Goal: Task Accomplishment & Management: Manage account settings

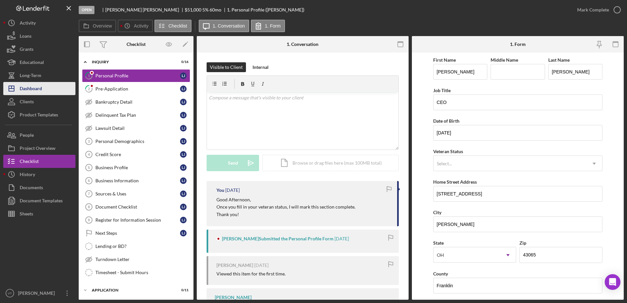
click at [66, 91] on button "Icon/Dashboard Dashboard" at bounding box center [39, 88] width 72 height 13
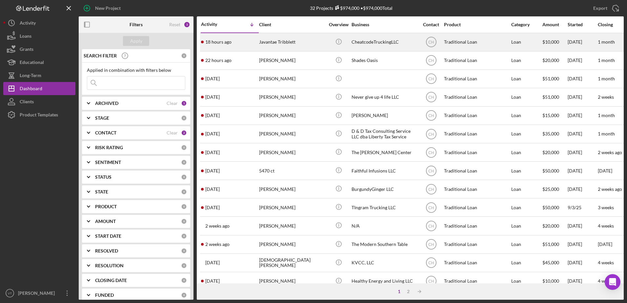
click at [297, 42] on div "Javantae Tribblett" at bounding box center [292, 41] width 66 height 17
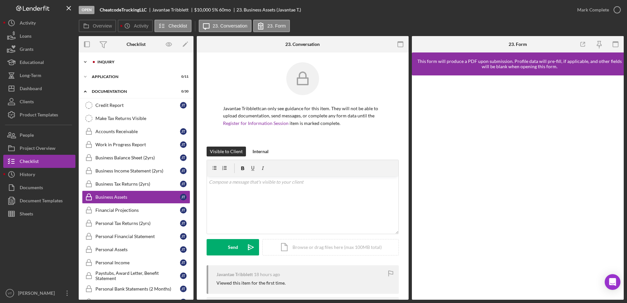
click at [153, 62] on div "Inquiry" at bounding box center [141, 62] width 88 height 4
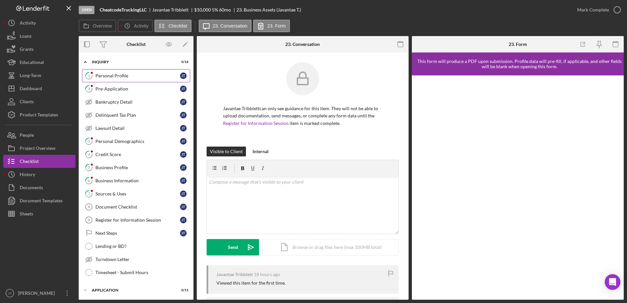
click at [140, 75] on div "Personal Profile" at bounding box center [137, 75] width 85 height 5
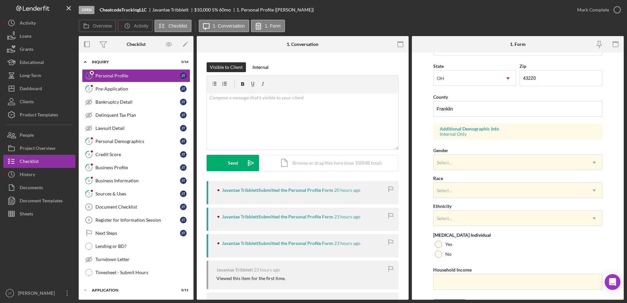
scroll to position [191, 0]
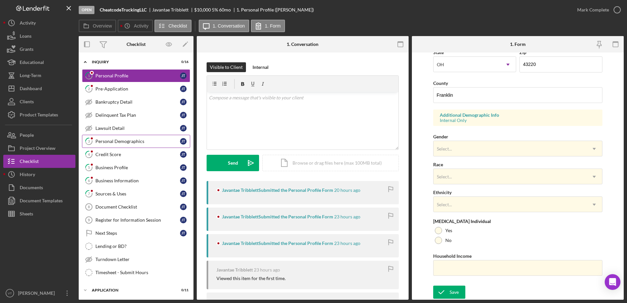
click at [116, 137] on link "3 Personal Demographics J T" at bounding box center [136, 141] width 108 height 13
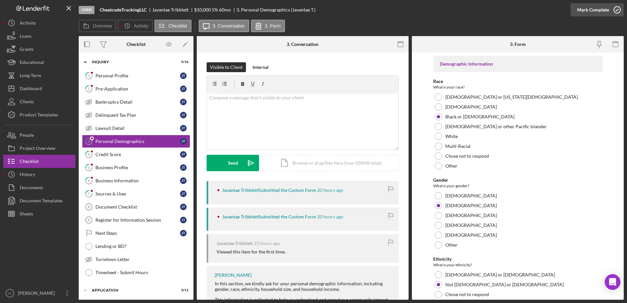
click at [620, 9] on icon "button" at bounding box center [617, 10] width 16 height 16
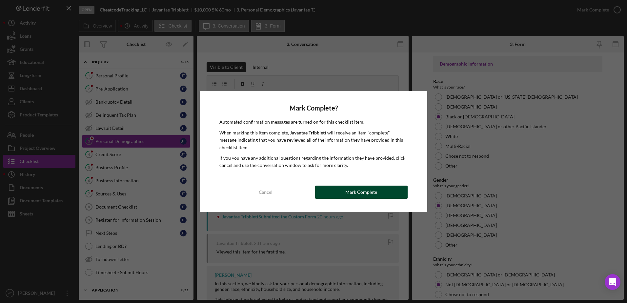
click at [376, 187] on div "Mark Complete" at bounding box center [362, 192] width 32 height 13
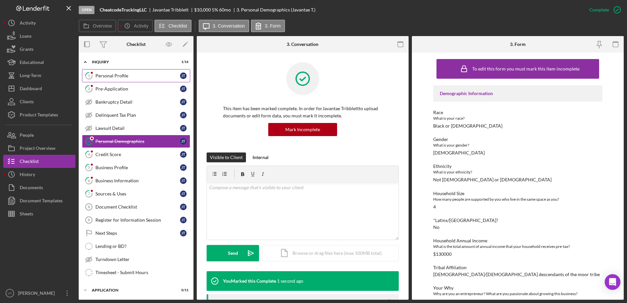
click at [155, 70] on link "1 Personal Profile J T" at bounding box center [136, 75] width 108 height 13
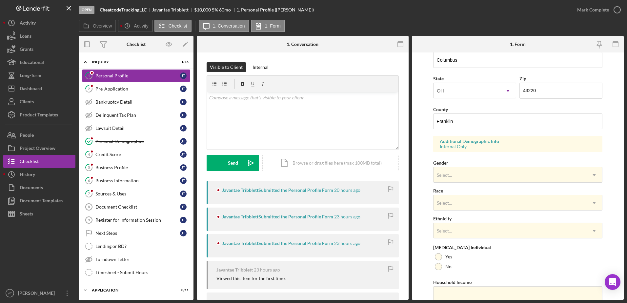
scroll to position [191, 0]
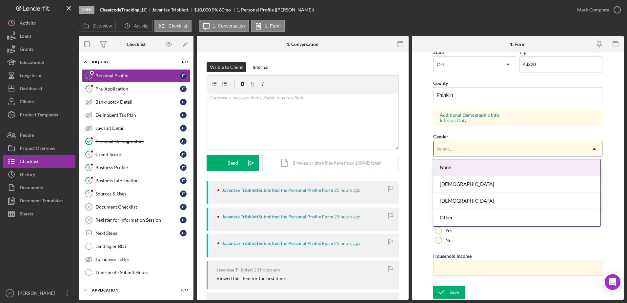
click at [460, 150] on div "Select..." at bounding box center [510, 148] width 153 height 15
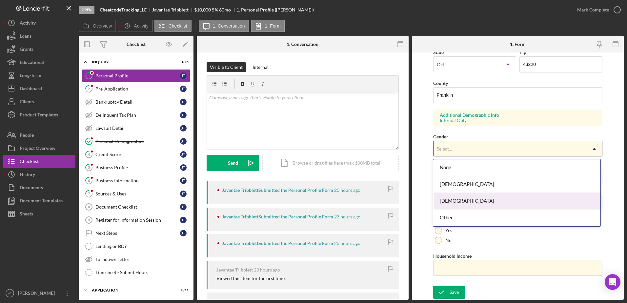
click at [457, 203] on div "Male" at bounding box center [516, 201] width 167 height 17
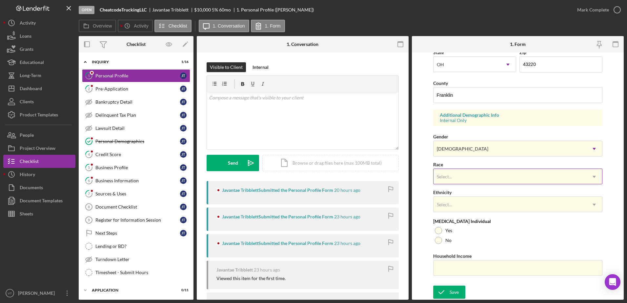
click at [458, 174] on div "Select..." at bounding box center [510, 176] width 153 height 15
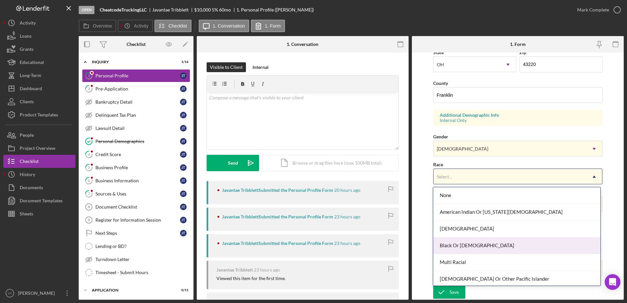
click at [456, 247] on div "Black Or African American" at bounding box center [516, 246] width 167 height 17
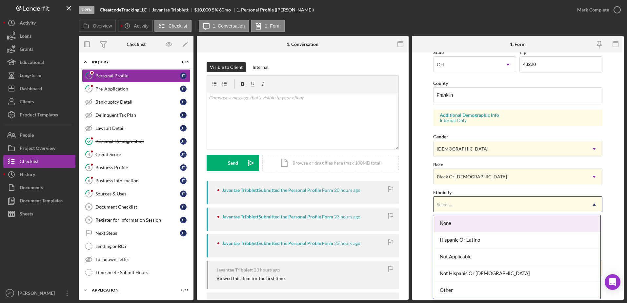
click at [456, 207] on div "Select..." at bounding box center [510, 204] width 153 height 15
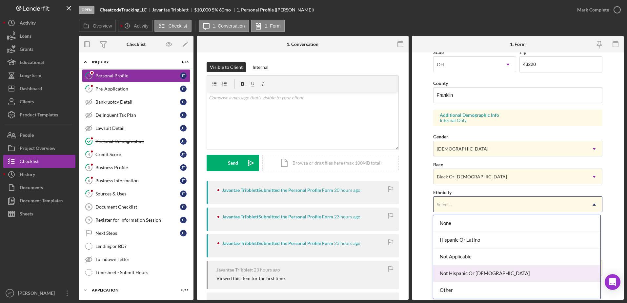
click at [456, 273] on div "Not Hispanic Or Latino" at bounding box center [516, 273] width 167 height 17
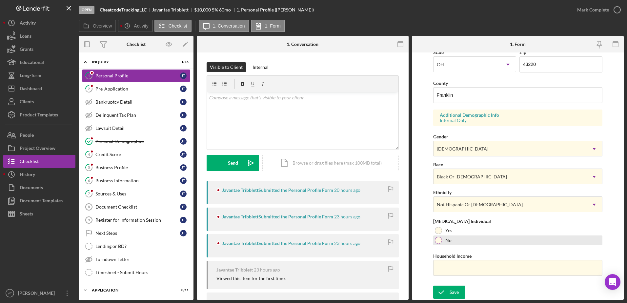
click at [437, 244] on div at bounding box center [438, 240] width 7 height 7
click at [440, 262] on input "Household Income" at bounding box center [518, 268] width 170 height 16
type input "$140,000"
click at [446, 291] on icon "submit" at bounding box center [441, 292] width 16 height 16
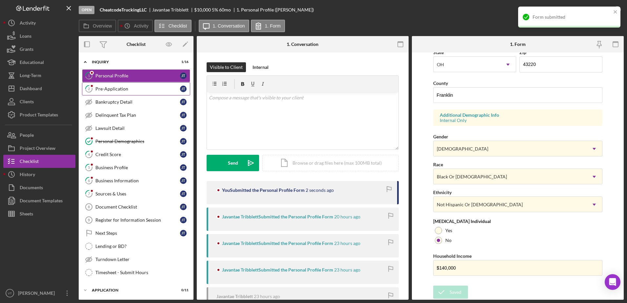
click at [162, 91] on div "Pre-Application" at bounding box center [137, 88] width 85 height 5
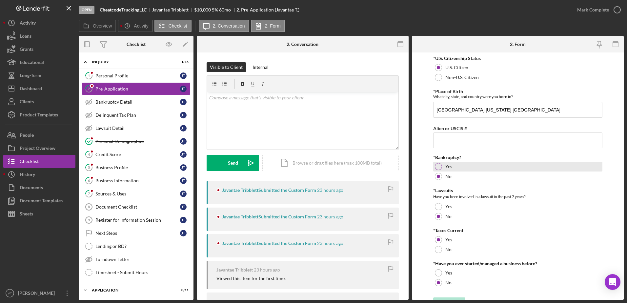
scroll to position [12, 0]
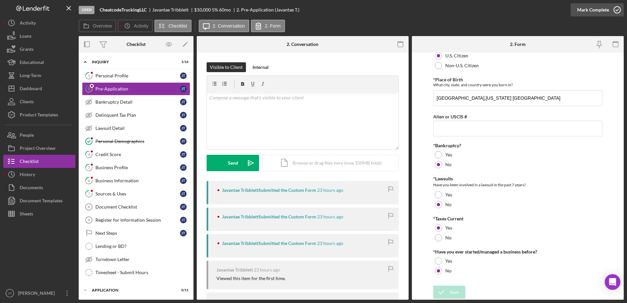
click at [618, 10] on icon "button" at bounding box center [617, 10] width 16 height 16
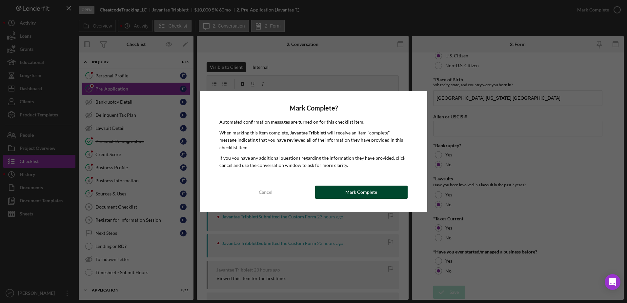
click at [371, 191] on div "Mark Complete" at bounding box center [362, 192] width 32 height 13
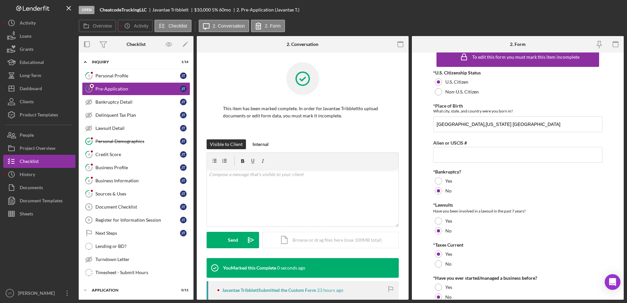
scroll to position [38, 0]
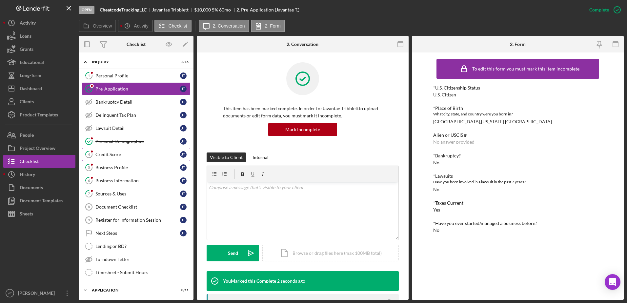
click at [137, 158] on link "4 Credit Score J T" at bounding box center [136, 154] width 108 height 13
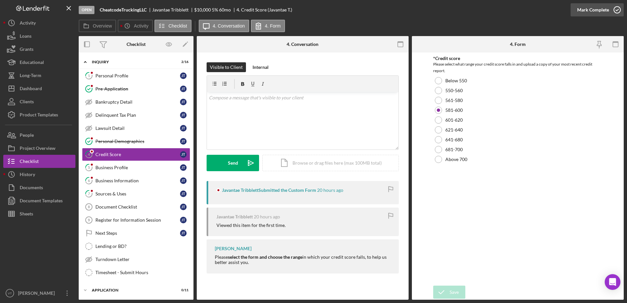
click at [616, 14] on icon "button" at bounding box center [617, 10] width 16 height 16
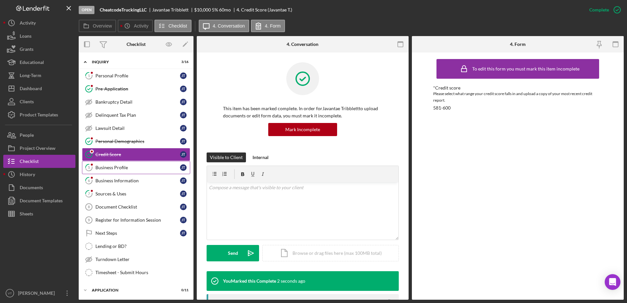
click at [148, 171] on link "5 Business Profile J T" at bounding box center [136, 167] width 108 height 13
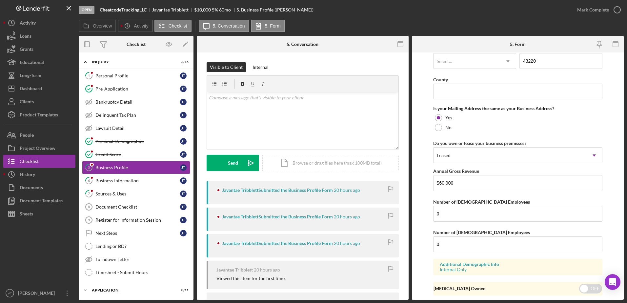
scroll to position [481, 0]
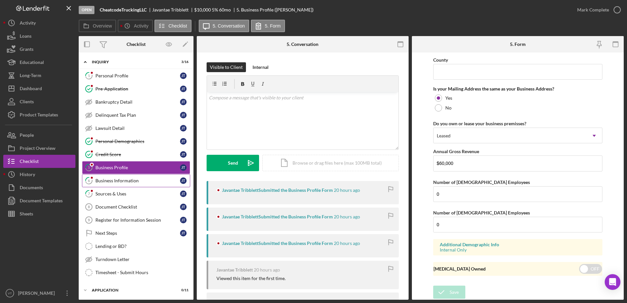
click at [160, 181] on div "Business Information" at bounding box center [137, 180] width 85 height 5
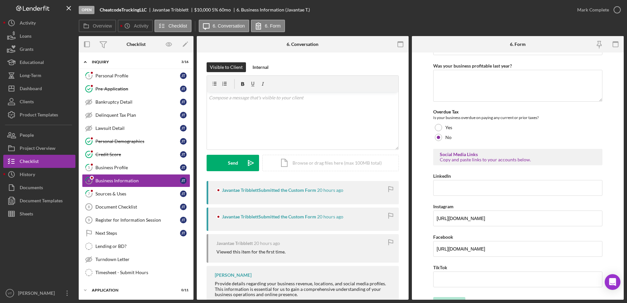
scroll to position [248, 0]
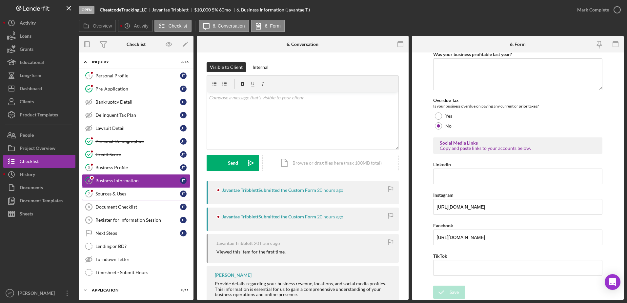
click at [144, 193] on div "Sources & Uses" at bounding box center [137, 193] width 85 height 5
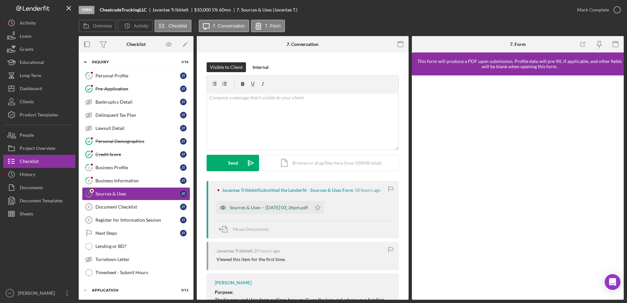
click at [298, 207] on div "Sources & Uses -- 2025-09-24 03_36pm.pdf" at bounding box center [269, 207] width 78 height 5
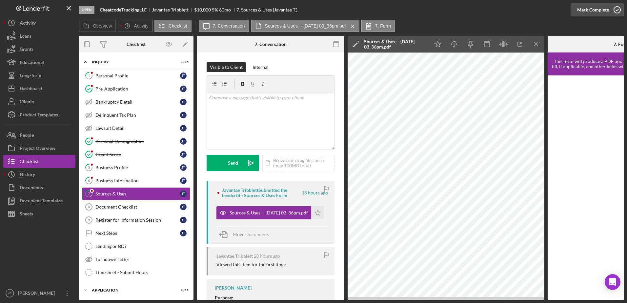
click at [617, 11] on icon "button" at bounding box center [617, 10] width 16 height 16
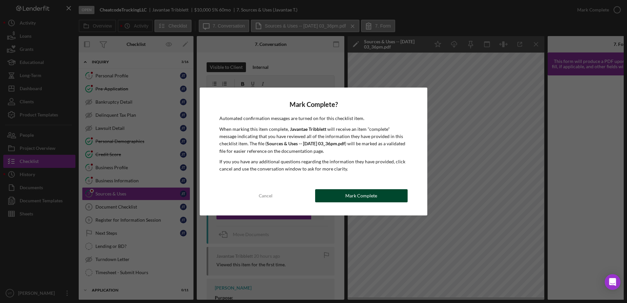
click at [366, 196] on div "Mark Complete" at bounding box center [362, 195] width 32 height 13
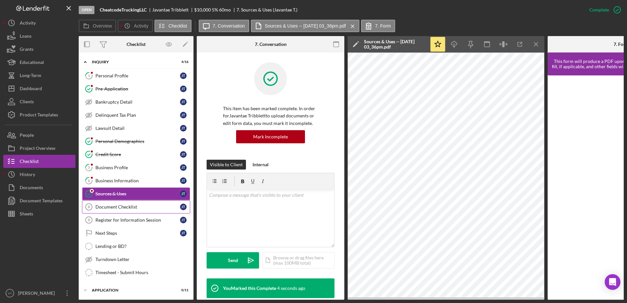
drag, startPoint x: 132, startPoint y: 209, endPoint x: 113, endPoint y: 203, distance: 19.9
click at [113, 203] on link "Document Checklist 8 Document Checklist J T" at bounding box center [136, 206] width 108 height 13
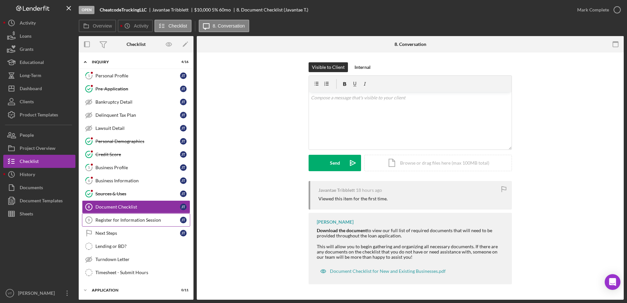
click at [134, 216] on link "Register for Information Session 9 Register for Information Session J T" at bounding box center [136, 220] width 108 height 13
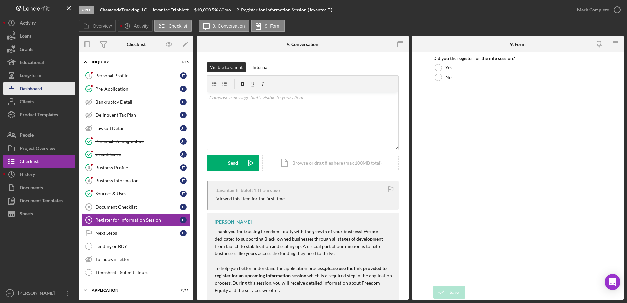
click at [45, 86] on button "Icon/Dashboard Dashboard" at bounding box center [39, 88] width 72 height 13
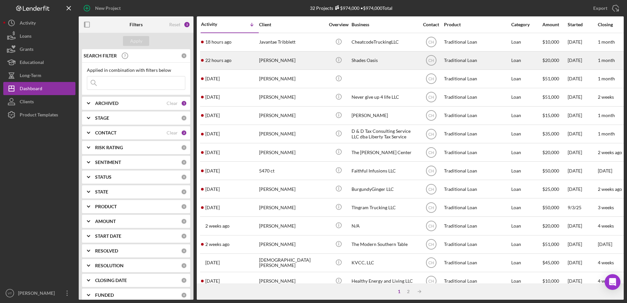
click at [278, 58] on div "Jackie Jones" at bounding box center [292, 60] width 66 height 17
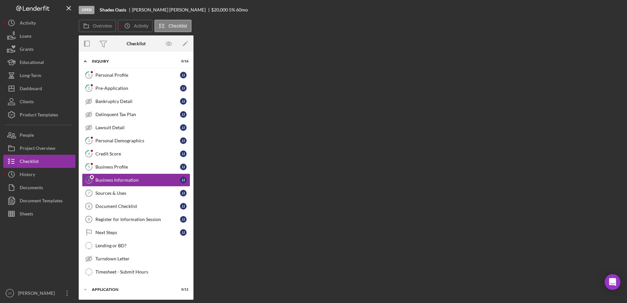
scroll to position [4, 0]
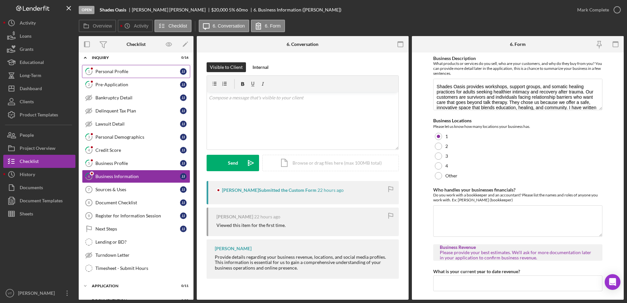
click at [124, 68] on link "1 Personal Profile J J" at bounding box center [136, 71] width 108 height 13
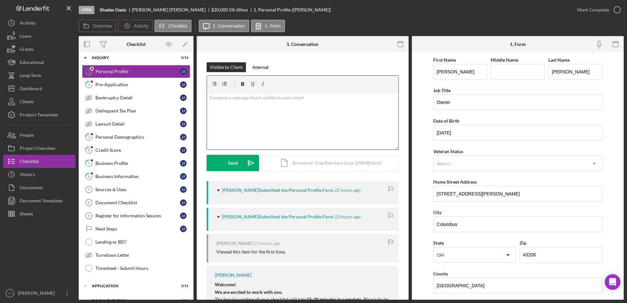
click at [331, 128] on div "v Color teal Color pink Remove color Add row above Add row below Add column bef…" at bounding box center [303, 120] width 192 height 57
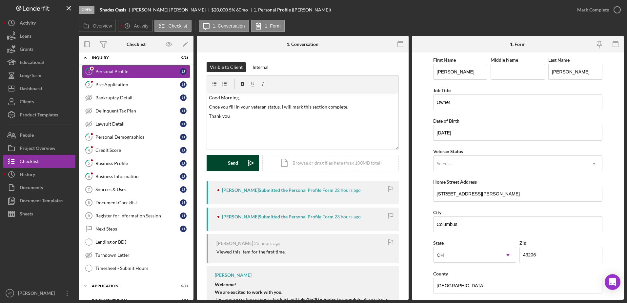
click at [229, 159] on div "Send" at bounding box center [233, 163] width 10 height 16
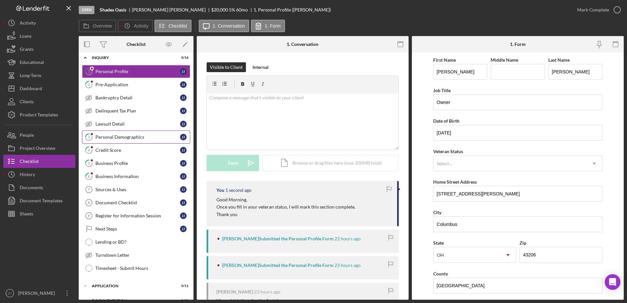
click at [152, 134] on link "3 Personal Demographics J J" at bounding box center [136, 137] width 108 height 13
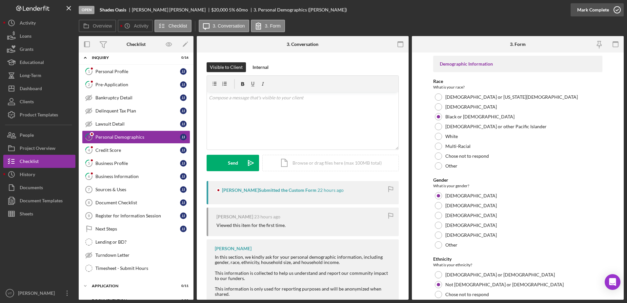
click at [617, 6] on icon "button" at bounding box center [617, 10] width 16 height 16
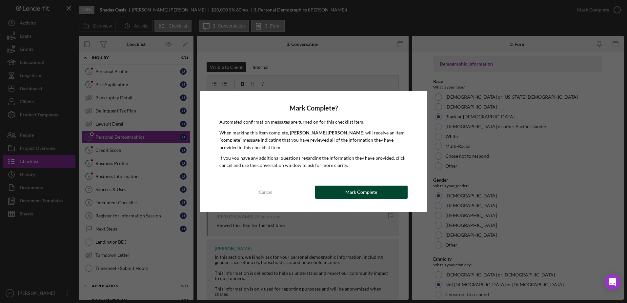
click at [376, 195] on div "Mark Complete" at bounding box center [362, 192] width 32 height 13
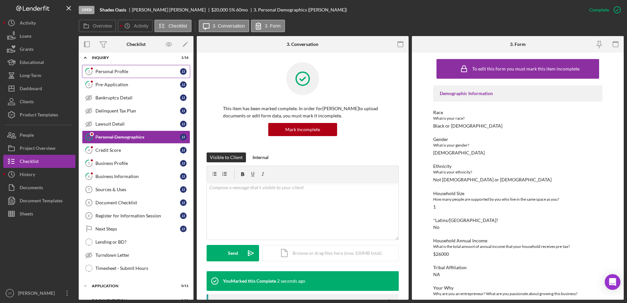
click at [149, 72] on div "Personal Profile" at bounding box center [137, 71] width 85 height 5
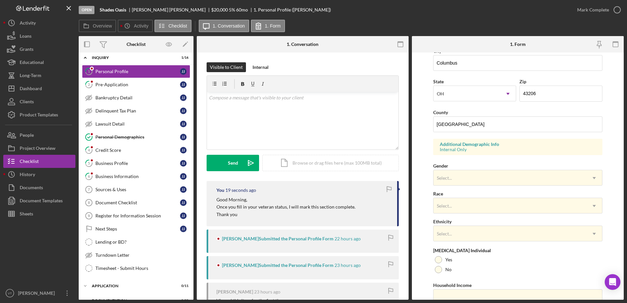
scroll to position [191, 0]
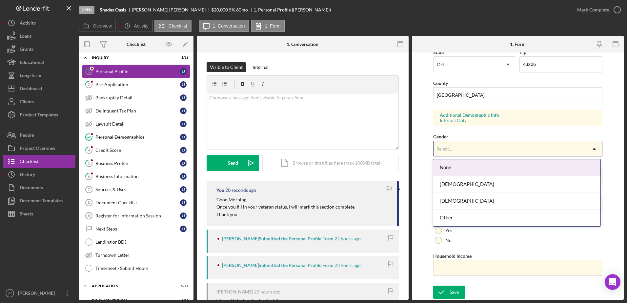
click at [461, 151] on div "Select..." at bounding box center [510, 148] width 153 height 15
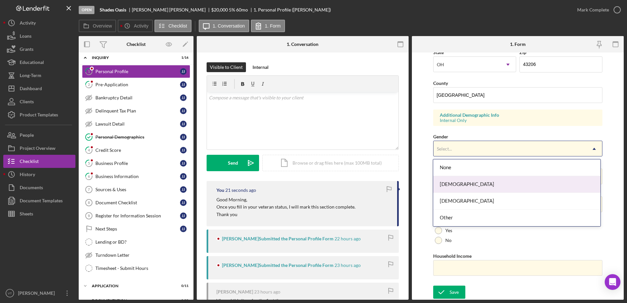
click at [460, 183] on div "Female" at bounding box center [516, 184] width 167 height 17
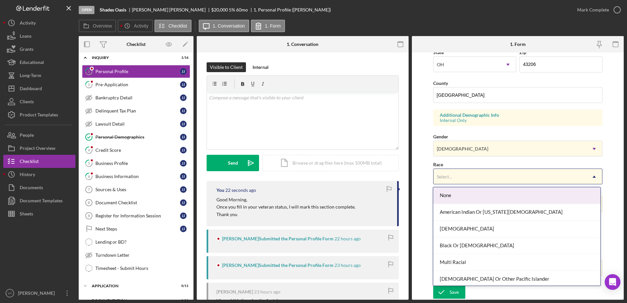
click at [460, 177] on div "Select..." at bounding box center [510, 176] width 153 height 15
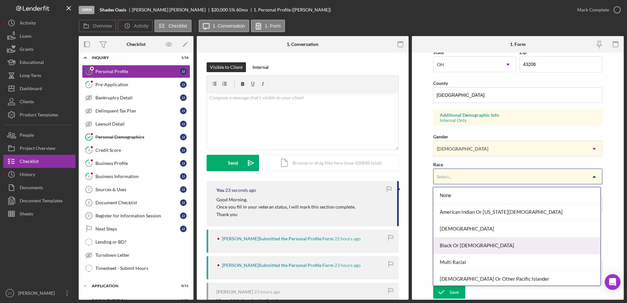
click at [458, 241] on div "Black Or African American" at bounding box center [516, 246] width 167 height 17
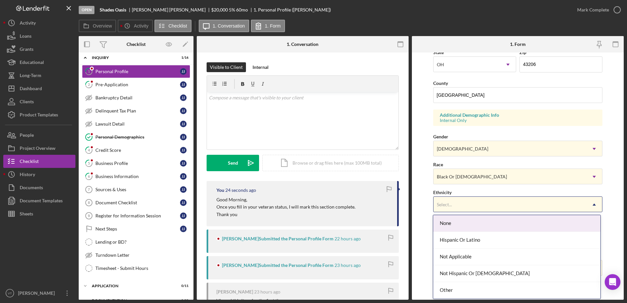
click at [463, 200] on div "Select..." at bounding box center [510, 204] width 153 height 15
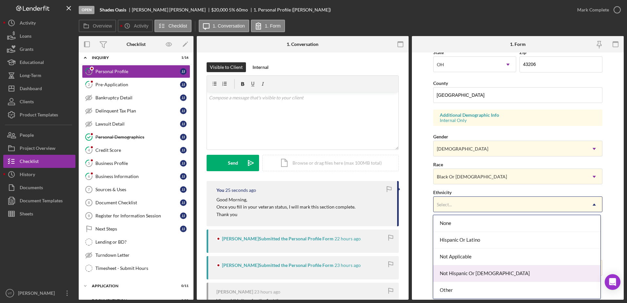
click at [460, 272] on div "Not Hispanic Or Latino" at bounding box center [516, 273] width 167 height 17
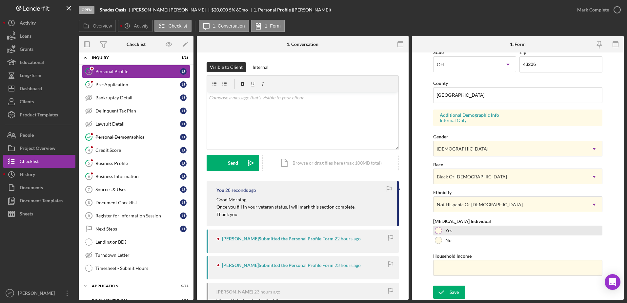
click at [438, 231] on div at bounding box center [438, 230] width 7 height 7
click at [438, 231] on div at bounding box center [438, 230] width 3 height 3
click at [443, 266] on input "Household Income" at bounding box center [518, 268] width 170 height 16
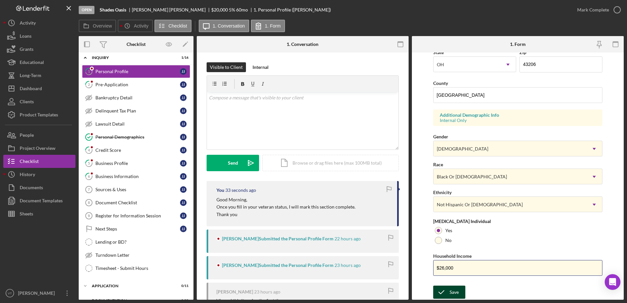
type input "$26,000"
click at [450, 289] on div "Save" at bounding box center [454, 292] width 9 height 13
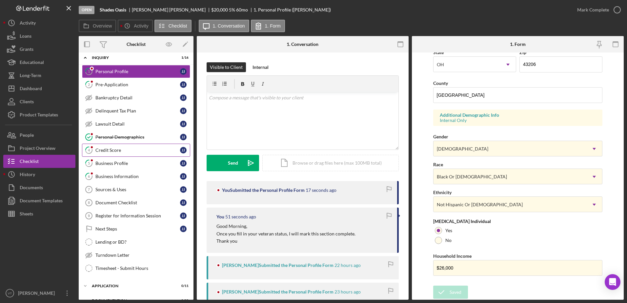
click at [131, 152] on div "Credit Score" at bounding box center [137, 150] width 85 height 5
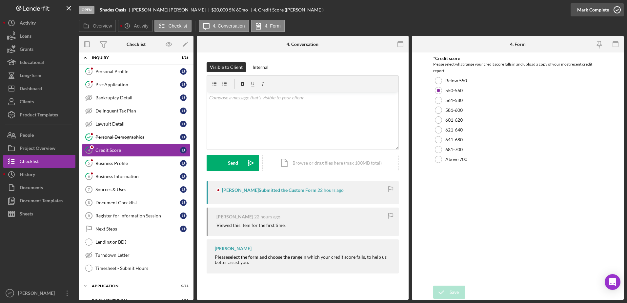
click at [612, 12] on icon "button" at bounding box center [617, 10] width 16 height 16
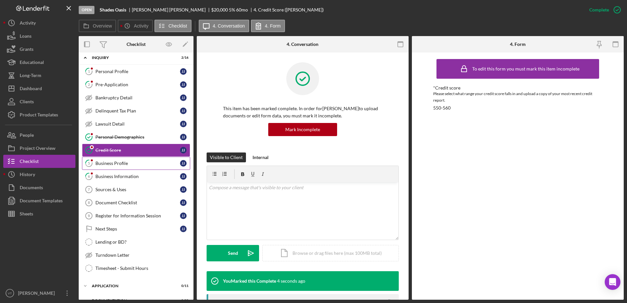
click at [123, 166] on div "Business Profile" at bounding box center [137, 163] width 85 height 5
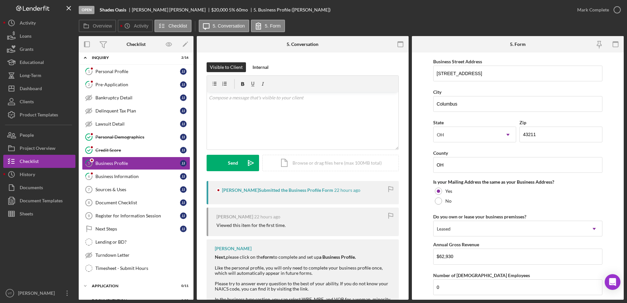
scroll to position [388, 0]
click at [466, 163] on input "OH" at bounding box center [518, 165] width 170 height 16
type input "O"
type input "Franklin"
click at [422, 172] on form "Business Name Shades Oasis DBA Shades Oasis Business Start Date 09/28/2023 Lega…" at bounding box center [518, 176] width 212 height 247
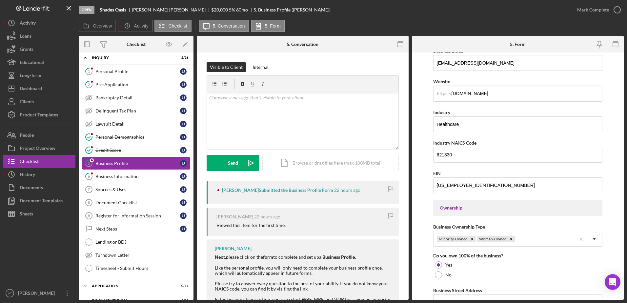
scroll to position [0, 0]
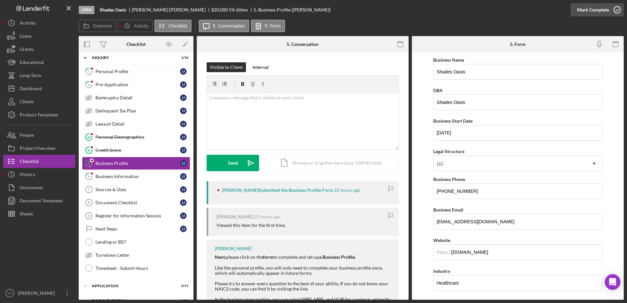
click at [614, 9] on icon "button" at bounding box center [617, 10] width 16 height 16
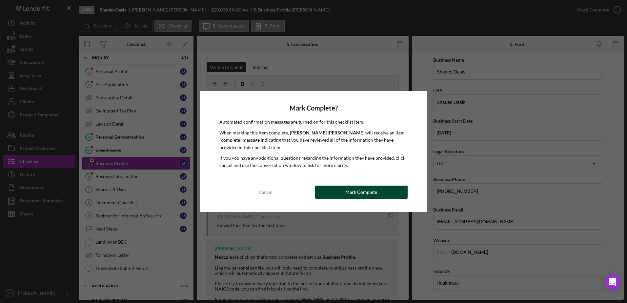
click at [381, 190] on button "Mark Complete" at bounding box center [361, 192] width 93 height 13
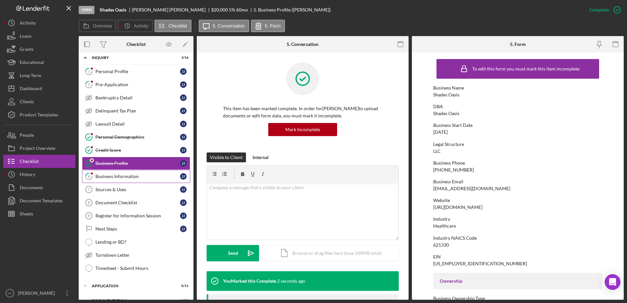
click at [150, 175] on div "Business Information" at bounding box center [137, 176] width 85 height 5
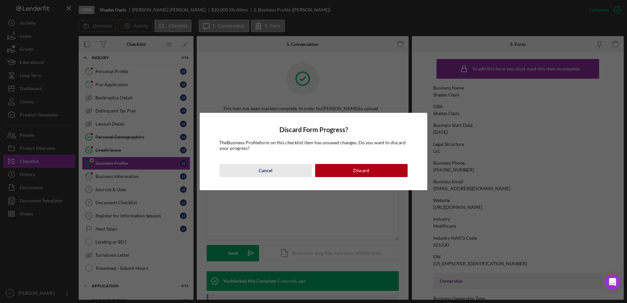
click at [301, 168] on button "Cancel" at bounding box center [266, 170] width 93 height 13
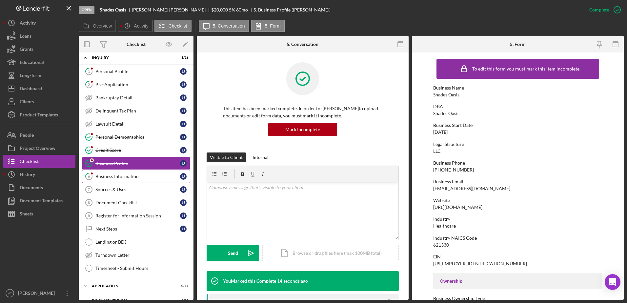
click at [147, 173] on link "6 Business Information J J" at bounding box center [136, 176] width 108 height 13
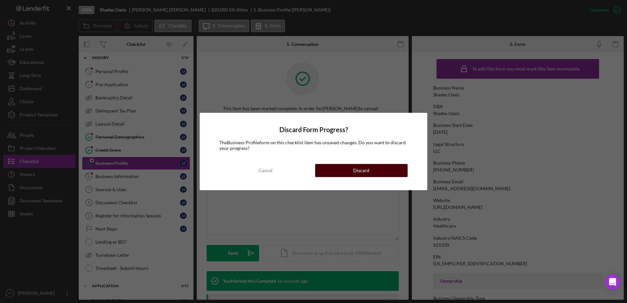
click at [338, 168] on button "Discard" at bounding box center [361, 170] width 93 height 13
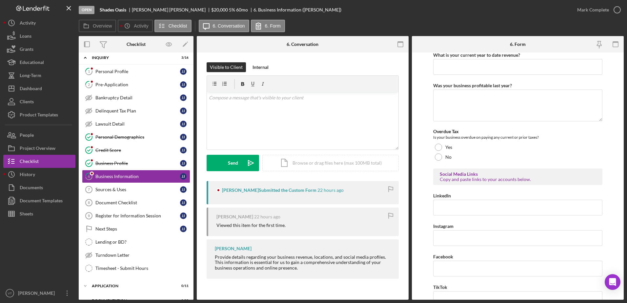
scroll to position [248, 0]
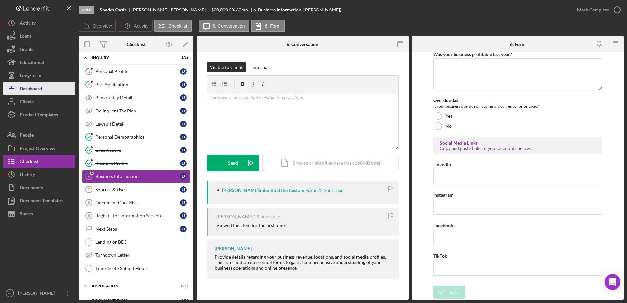
click at [42, 91] on button "Icon/Dashboard Dashboard" at bounding box center [39, 88] width 72 height 13
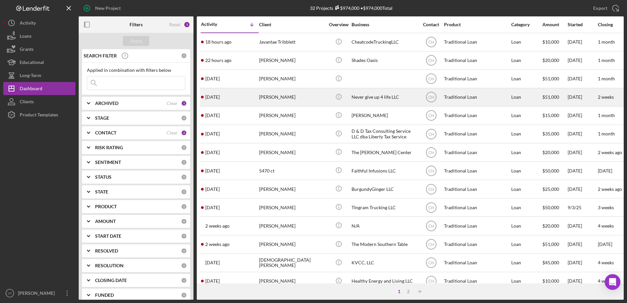
click at [291, 97] on div "Rosa Johnson" at bounding box center [292, 97] width 66 height 17
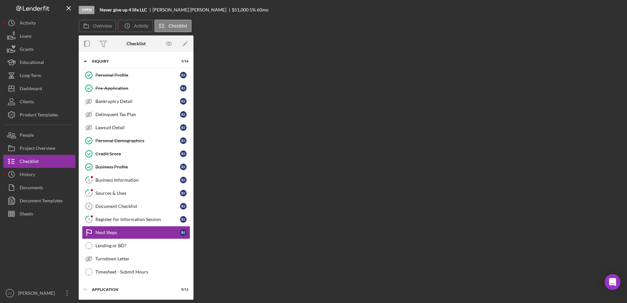
scroll to position [57, 0]
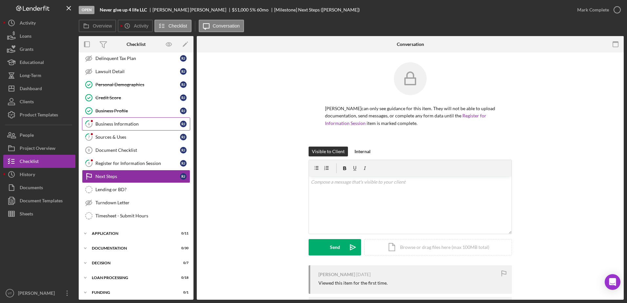
click at [139, 123] on div "Business Information" at bounding box center [137, 123] width 85 height 5
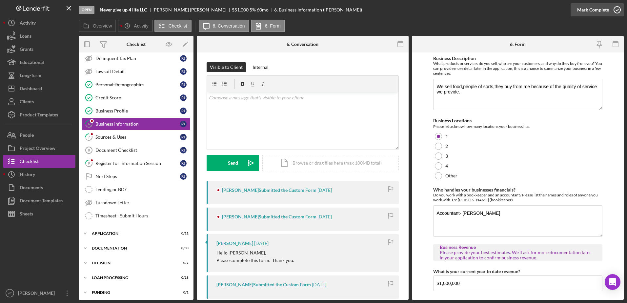
click at [615, 11] on icon "button" at bounding box center [617, 10] width 16 height 16
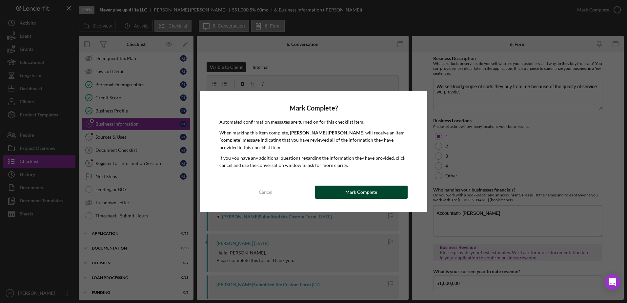
click at [396, 192] on button "Mark Complete" at bounding box center [361, 192] width 93 height 13
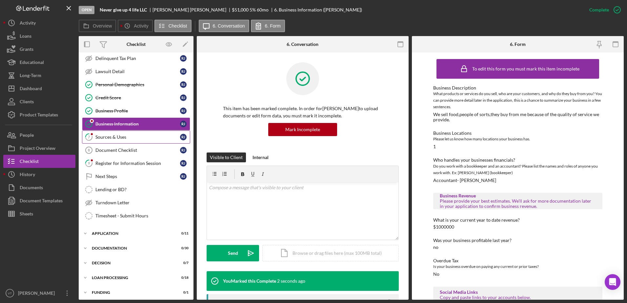
click at [143, 137] on div "Sources & Uses" at bounding box center [137, 137] width 85 height 5
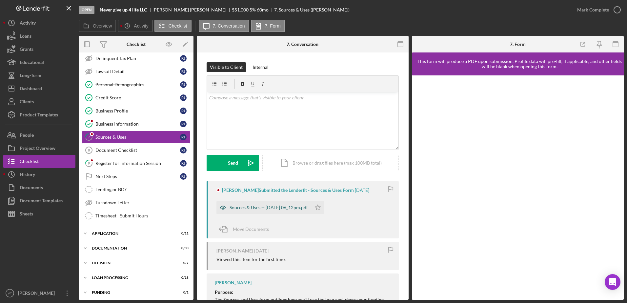
click at [248, 206] on div "Sources & Uses -- 2025-09-20 06_12pm.pdf" at bounding box center [269, 207] width 78 height 5
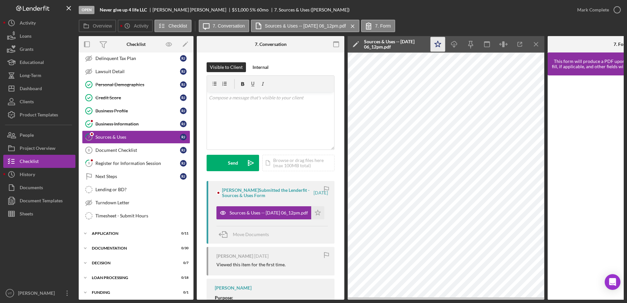
click at [438, 43] on icon "Icon/Star" at bounding box center [438, 44] width 15 height 15
click at [608, 9] on div "Mark Complete" at bounding box center [594, 9] width 32 height 13
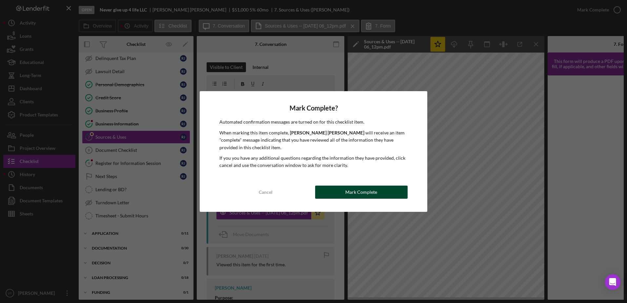
click at [364, 196] on div "Mark Complete" at bounding box center [362, 192] width 32 height 13
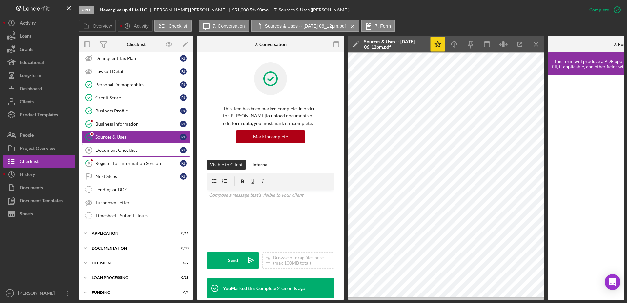
click at [153, 151] on div "Document Checklist" at bounding box center [137, 150] width 85 height 5
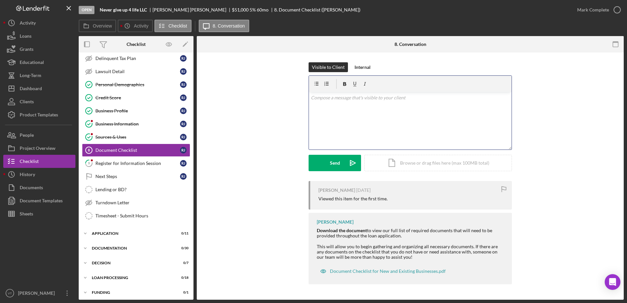
click at [354, 126] on div "v Color teal Color pink Remove color Add row above Add row below Add column bef…" at bounding box center [410, 120] width 203 height 57
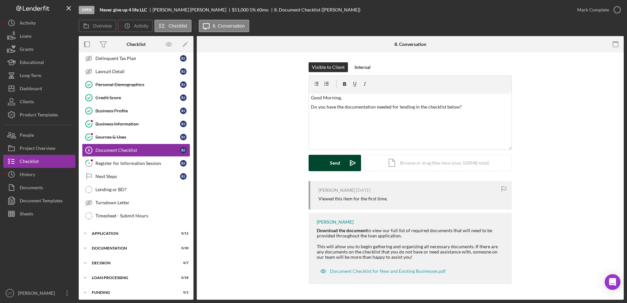
click at [322, 170] on button "Send Icon/icon-invite-send" at bounding box center [335, 163] width 53 height 16
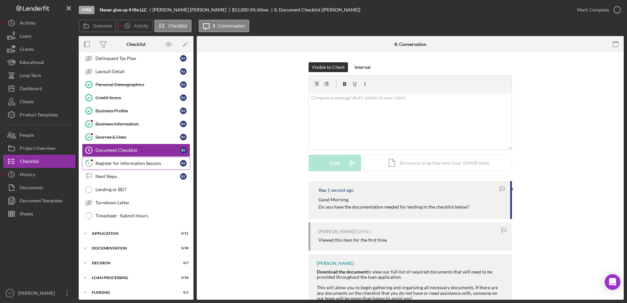
click at [149, 167] on link "9 Register for Information Session R J" at bounding box center [136, 163] width 108 height 13
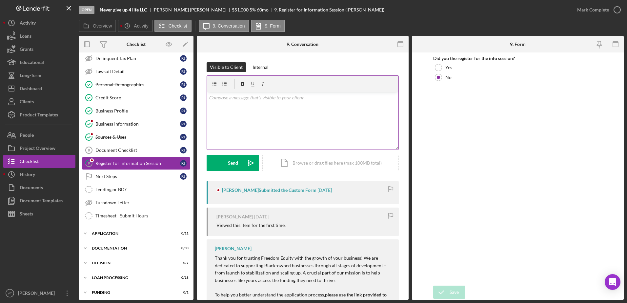
click at [243, 133] on div "v Color teal Color pink Remove color Add row above Add row below Add column bef…" at bounding box center [303, 120] width 192 height 57
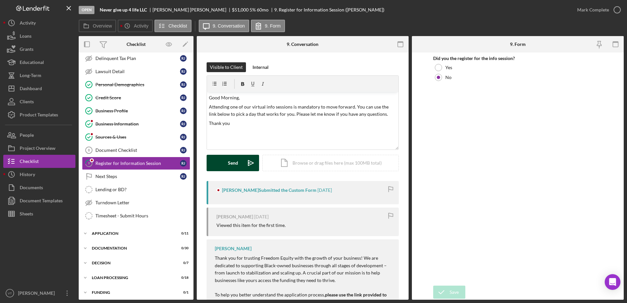
click at [229, 165] on div "Send" at bounding box center [233, 163] width 10 height 16
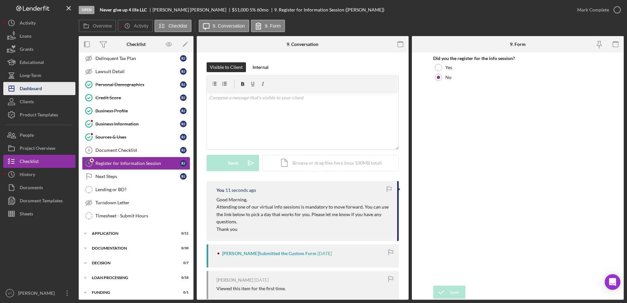
click at [58, 89] on button "Icon/Dashboard Dashboard" at bounding box center [39, 88] width 72 height 13
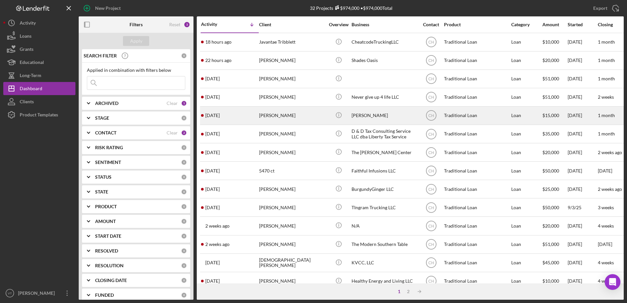
click at [289, 115] on div "Emmanuel Sarpong" at bounding box center [292, 115] width 66 height 17
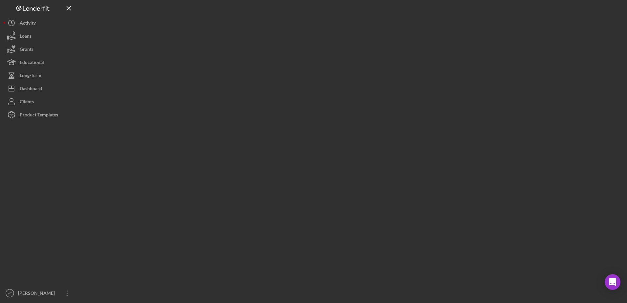
click at [289, 115] on div at bounding box center [351, 150] width 545 height 300
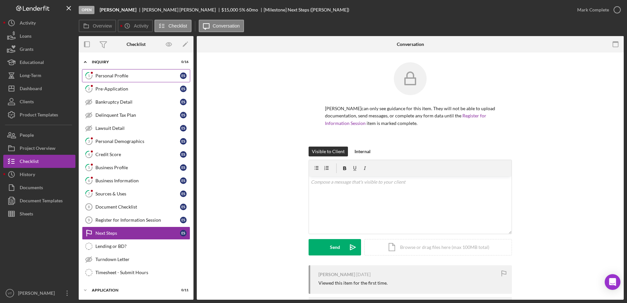
click at [131, 76] on div "Personal Profile" at bounding box center [137, 75] width 85 height 5
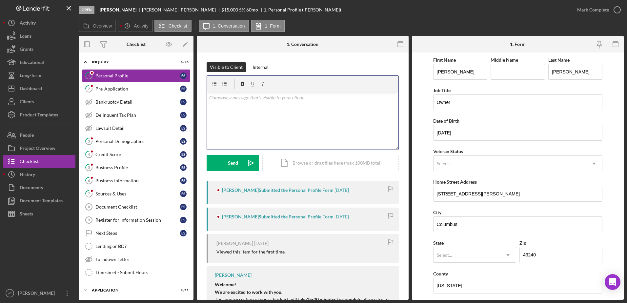
click at [311, 98] on p at bounding box center [303, 97] width 188 height 7
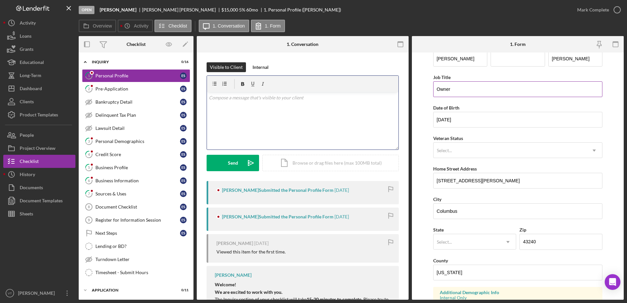
scroll to position [12, 0]
click at [340, 113] on div "v Color teal Color pink Remove color Add row above Add row below Add column bef…" at bounding box center [303, 120] width 192 height 57
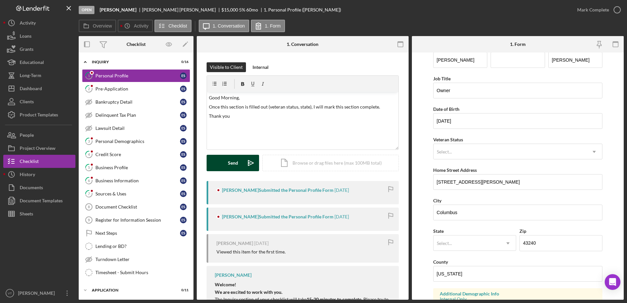
click at [239, 160] on button "Send Icon/icon-invite-send" at bounding box center [233, 163] width 53 height 16
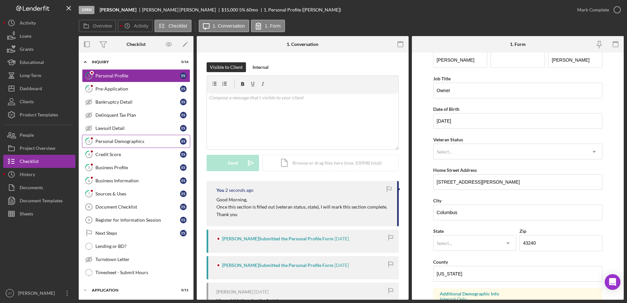
click at [139, 140] on div "Personal Demographics" at bounding box center [137, 141] width 85 height 5
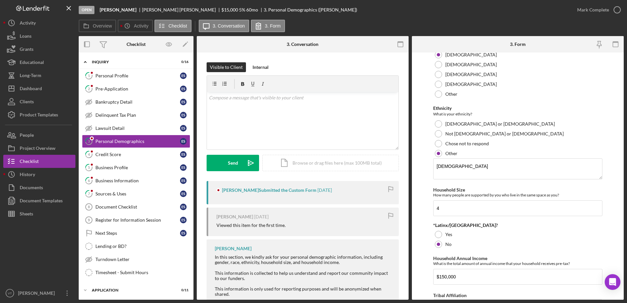
scroll to position [155, 0]
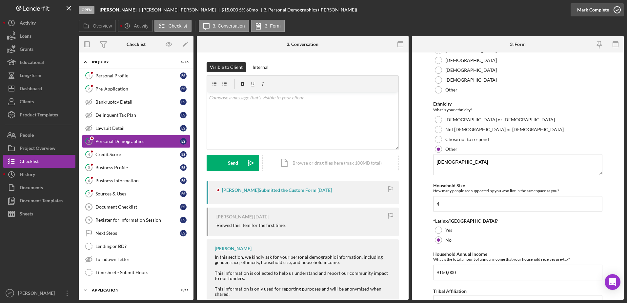
click at [619, 9] on icon "button" at bounding box center [617, 10] width 16 height 16
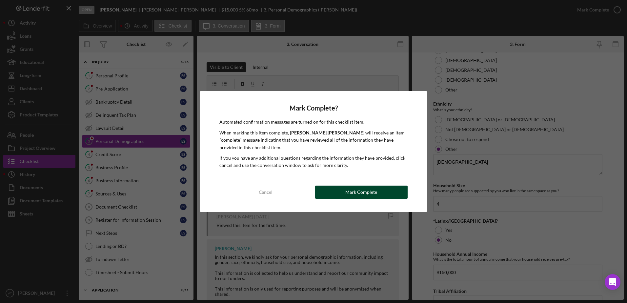
click at [399, 192] on button "Mark Complete" at bounding box center [361, 192] width 93 height 13
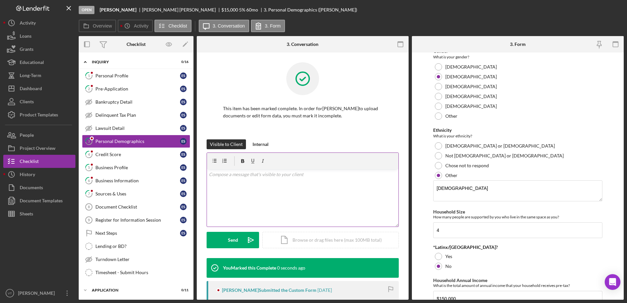
scroll to position [181, 0]
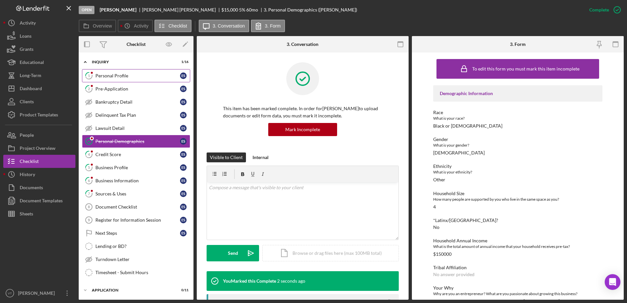
click at [143, 71] on link "1 Personal Profile E S" at bounding box center [136, 75] width 108 height 13
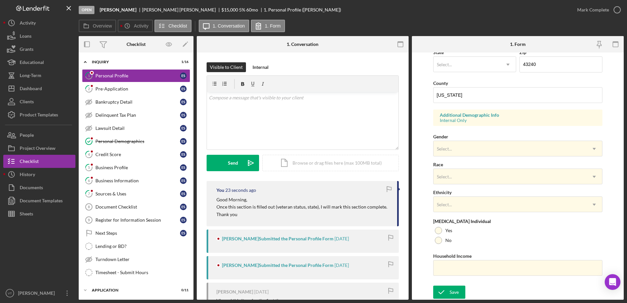
scroll to position [190, 0]
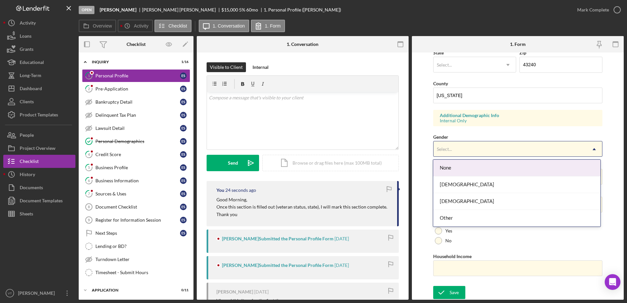
click at [455, 148] on div "Select..." at bounding box center [510, 149] width 153 height 15
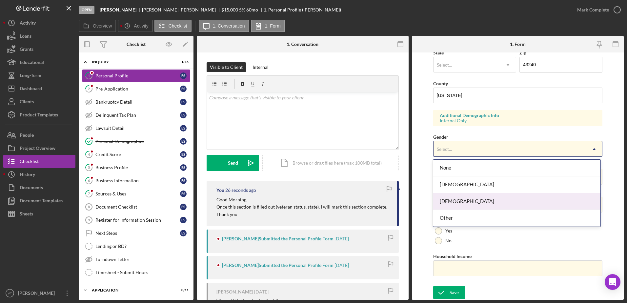
click at [458, 198] on div "Male" at bounding box center [516, 201] width 167 height 17
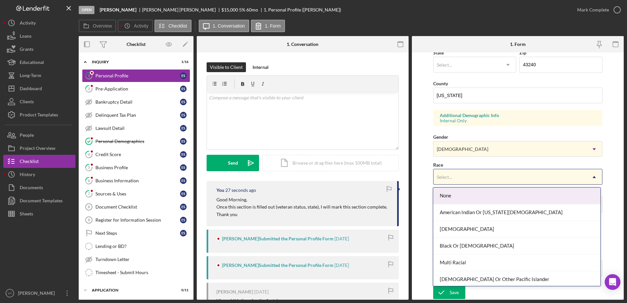
click at [456, 179] on div "Select..." at bounding box center [510, 177] width 153 height 15
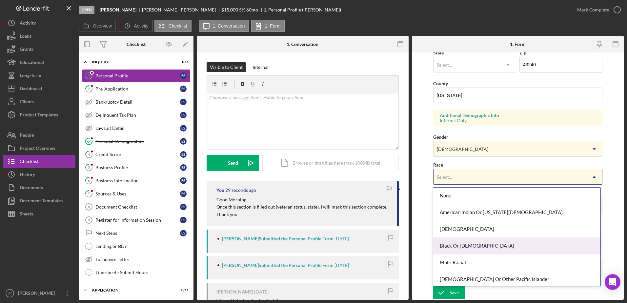
click at [456, 251] on div "Black Or African American" at bounding box center [516, 246] width 167 height 17
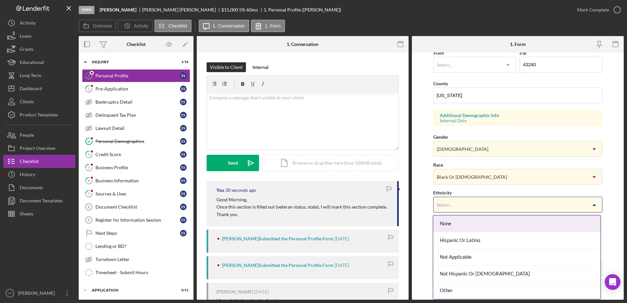
click at [448, 202] on div "Select..." at bounding box center [510, 205] width 153 height 15
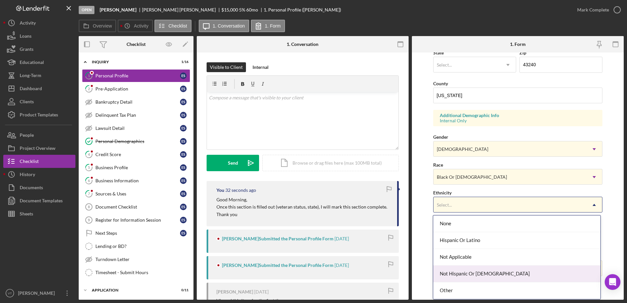
click at [459, 270] on div "Not Hispanic Or Latino" at bounding box center [516, 274] width 167 height 17
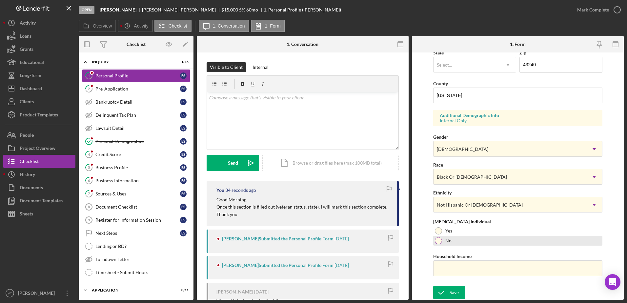
click at [439, 241] on div at bounding box center [438, 240] width 7 height 7
click at [447, 266] on input "Household Income" at bounding box center [518, 269] width 170 height 16
type input "$150,000"
click at [448, 286] on div "Save Save" at bounding box center [518, 293] width 170 height 14
click at [449, 293] on icon "submit" at bounding box center [441, 292] width 16 height 16
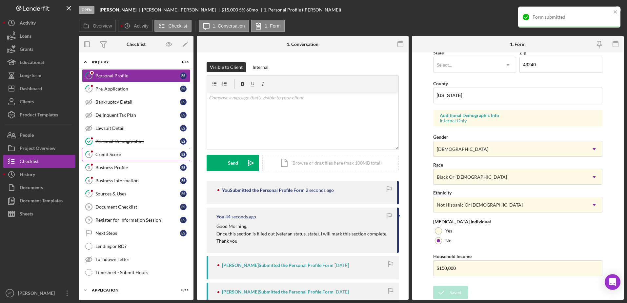
click at [134, 158] on link "4 Credit Score E S" at bounding box center [136, 154] width 108 height 13
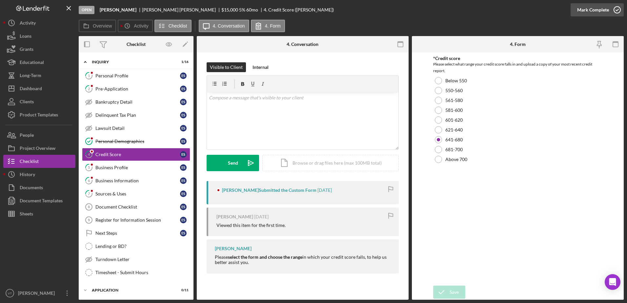
click at [617, 10] on icon "button" at bounding box center [617, 10] width 16 height 16
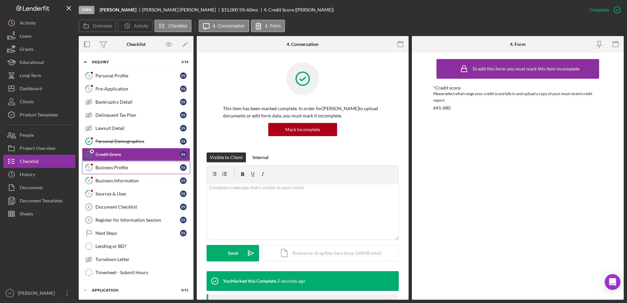
click at [130, 169] on div "Business Profile" at bounding box center [137, 167] width 85 height 5
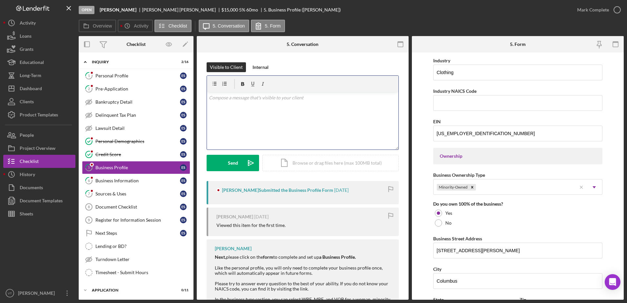
click at [275, 124] on div "v Color teal Color pink Remove color Add row above Add row below Add column bef…" at bounding box center [303, 120] width 192 height 57
click at [235, 159] on div "Send" at bounding box center [233, 163] width 10 height 16
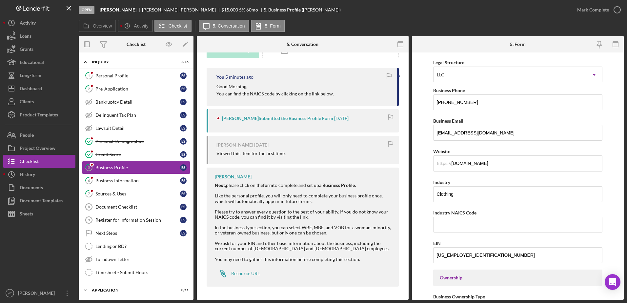
scroll to position [89, 0]
click at [151, 179] on div "Business Information" at bounding box center [137, 180] width 85 height 5
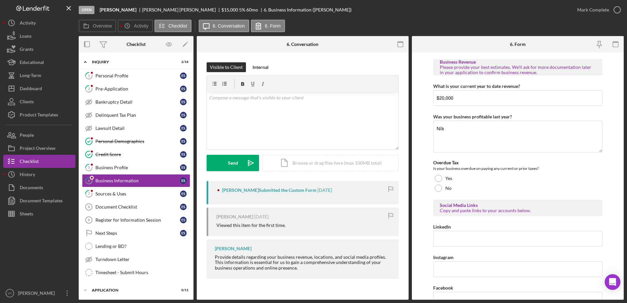
scroll to position [248, 0]
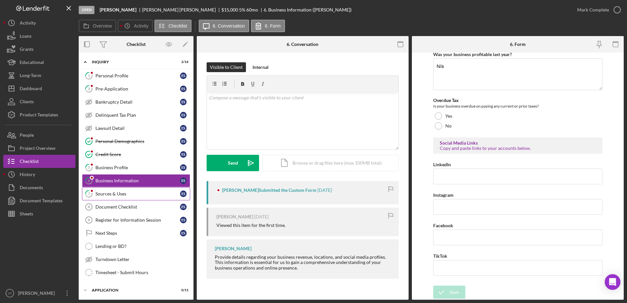
click at [165, 193] on div "Sources & Uses" at bounding box center [137, 193] width 85 height 5
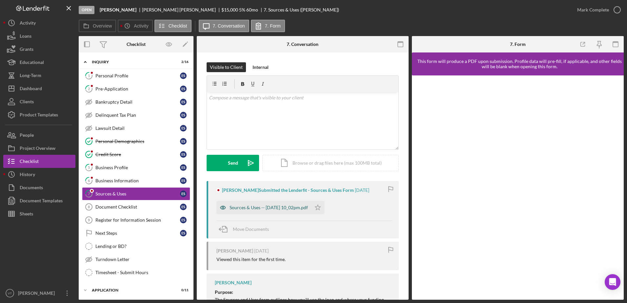
click at [299, 206] on div "Sources & Uses -- 2025-09-18 10_02pm.pdf" at bounding box center [269, 207] width 78 height 5
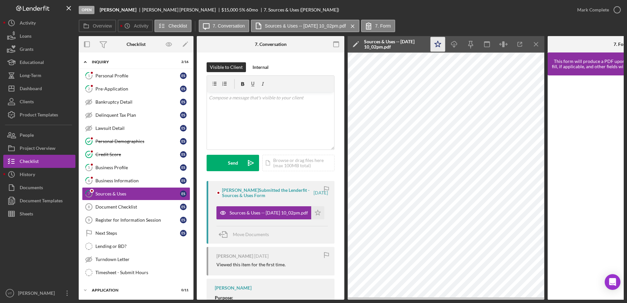
click at [440, 45] on icon "Icon/Star" at bounding box center [438, 44] width 15 height 15
click at [619, 7] on icon "button" at bounding box center [617, 10] width 16 height 16
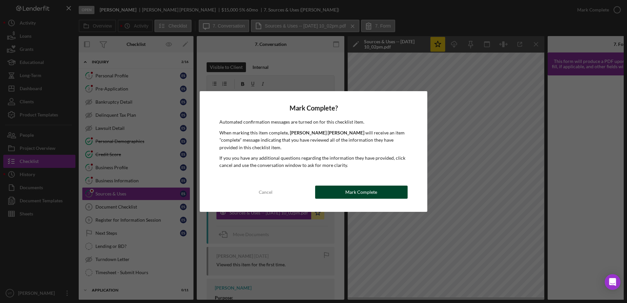
click at [394, 191] on button "Mark Complete" at bounding box center [361, 192] width 93 height 13
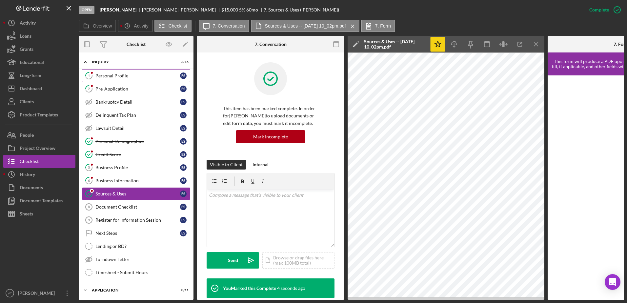
click at [141, 78] on div "Personal Profile" at bounding box center [137, 75] width 85 height 5
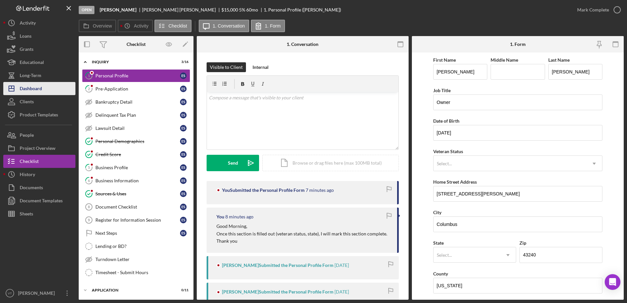
click at [40, 91] on div "Dashboard" at bounding box center [31, 89] width 22 height 15
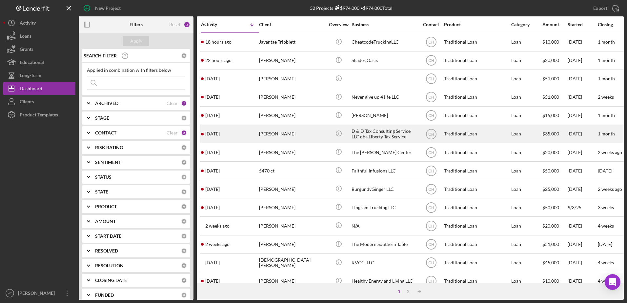
click at [277, 134] on div "Lecole Daniels" at bounding box center [292, 133] width 66 height 17
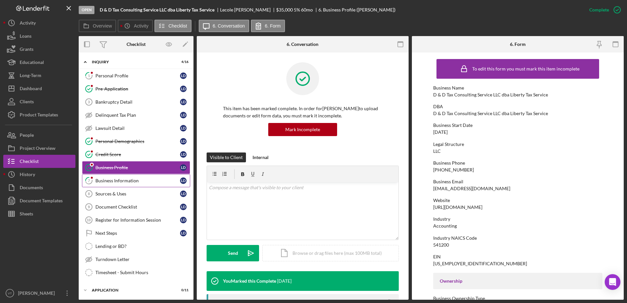
click at [143, 177] on link "7 Business Information L D" at bounding box center [136, 180] width 108 height 13
